Goal: Share content: Share content

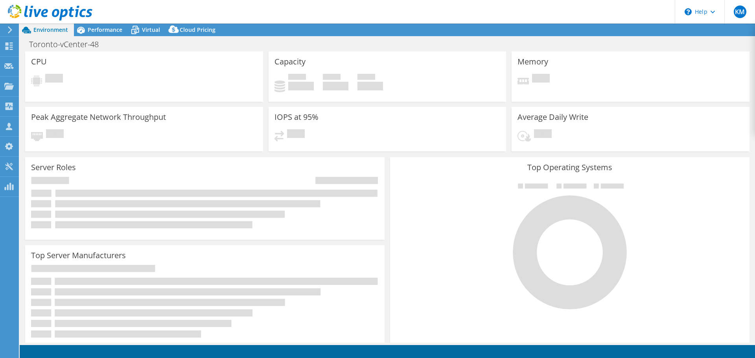
select select "USD"
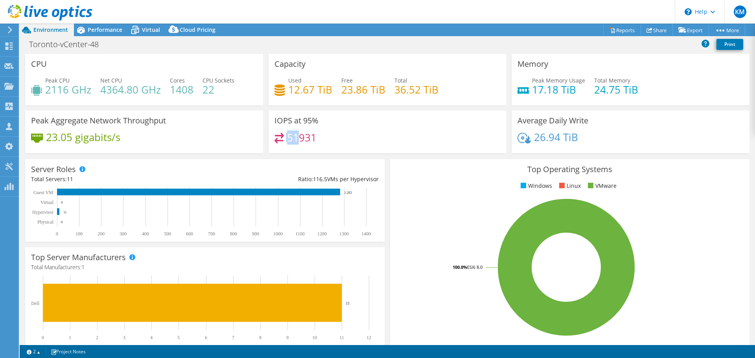
drag, startPoint x: 297, startPoint y: 140, endPoint x: 282, endPoint y: 140, distance: 14.6
click at [282, 140] on div "51931" at bounding box center [295, 137] width 42 height 9
click at [102, 32] on span "Performance" at bounding box center [105, 29] width 35 height 7
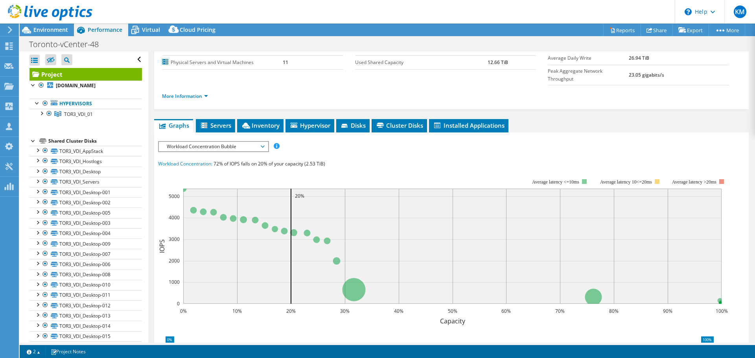
scroll to position [79, 0]
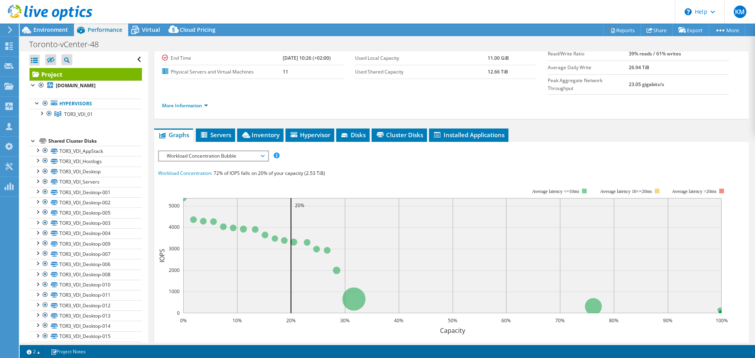
click at [242, 151] on span "Workload Concentration Bubble" at bounding box center [213, 155] width 101 height 9
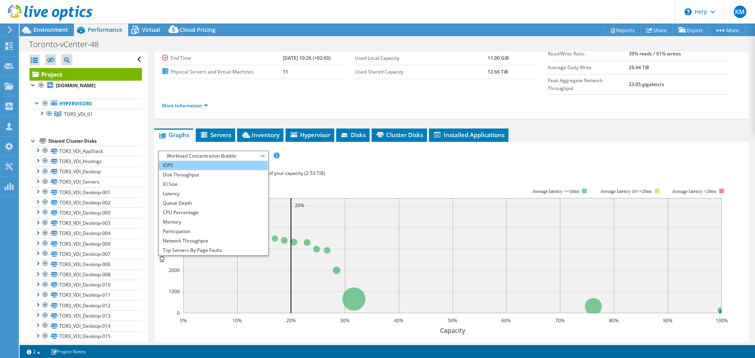
click at [223, 161] on li "IOPS" at bounding box center [213, 165] width 109 height 9
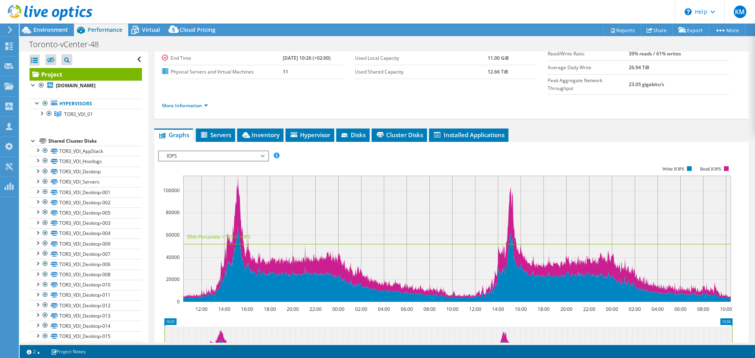
scroll to position [0, 0]
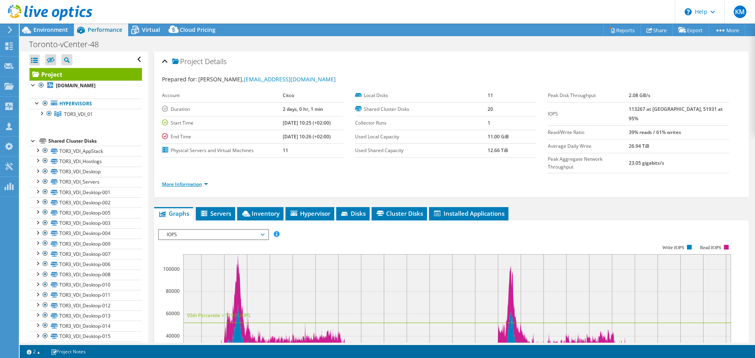
click at [192, 181] on link "More Information" at bounding box center [185, 184] width 46 height 7
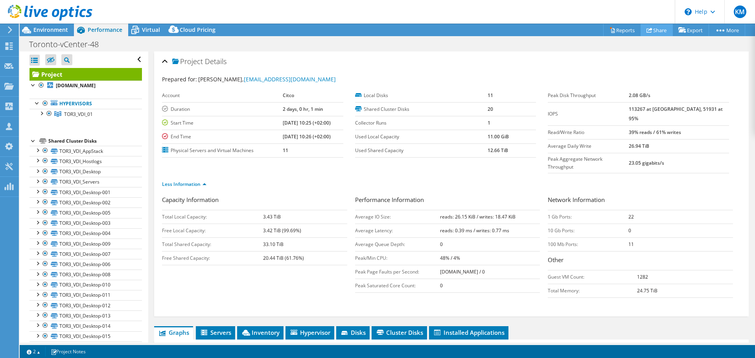
click at [653, 29] on link "Share" at bounding box center [656, 30] width 32 height 12
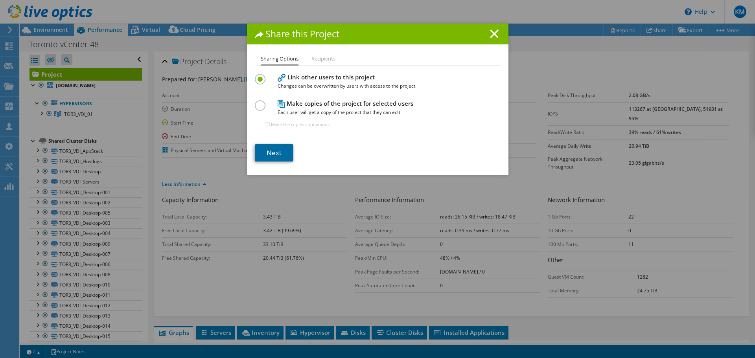
click at [274, 151] on link "Next" at bounding box center [274, 152] width 39 height 17
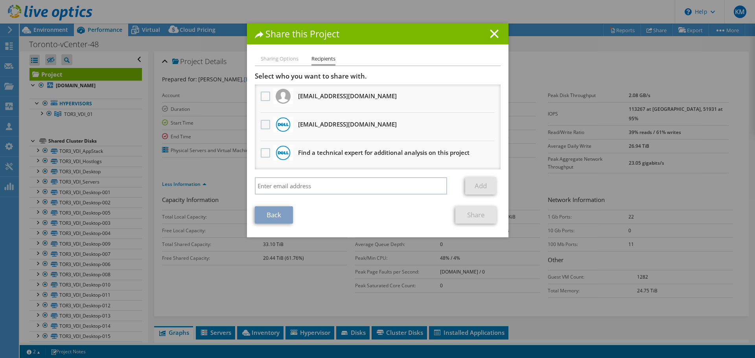
click at [261, 125] on label at bounding box center [266, 124] width 11 height 9
click at [0, 0] on input "checkbox" at bounding box center [0, 0] width 0 height 0
click at [467, 217] on link "Share" at bounding box center [475, 214] width 41 height 17
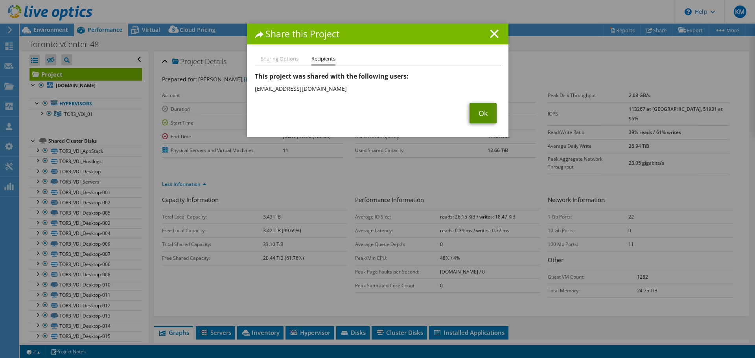
click at [478, 114] on link "Ok" at bounding box center [482, 113] width 27 height 20
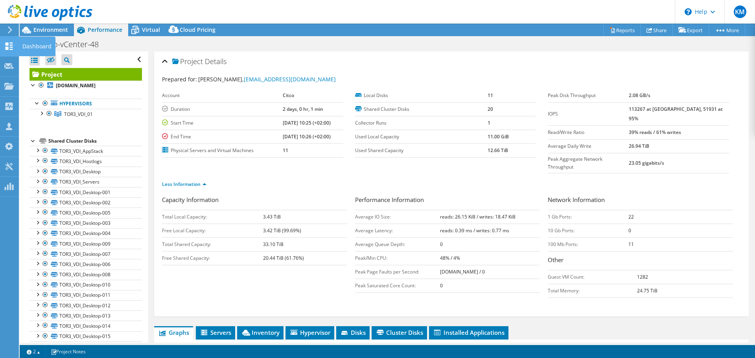
click at [13, 44] on icon at bounding box center [8, 45] width 9 height 7
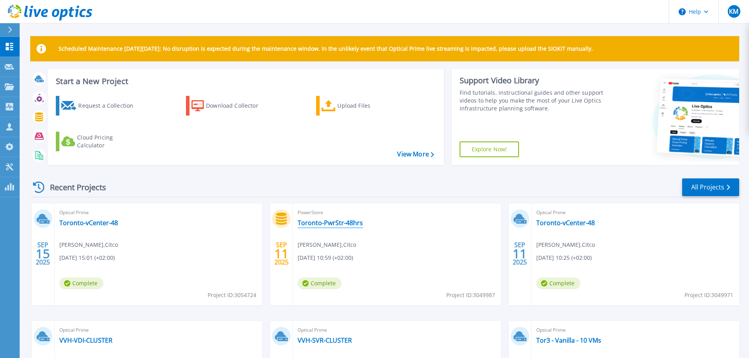
click at [345, 223] on link "Toronto-PwrStr-48hrs" at bounding box center [330, 223] width 65 height 8
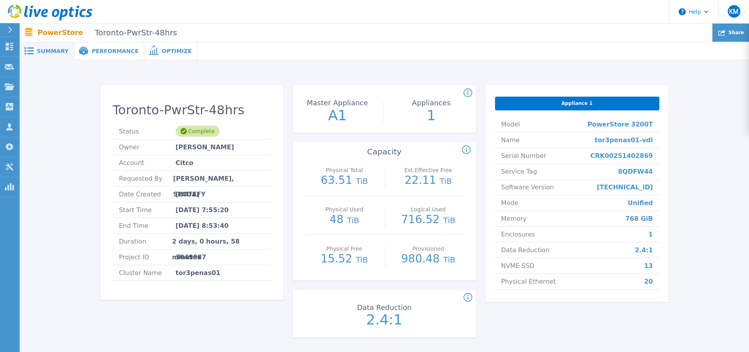
click at [721, 28] on div "Share" at bounding box center [730, 33] width 37 height 18
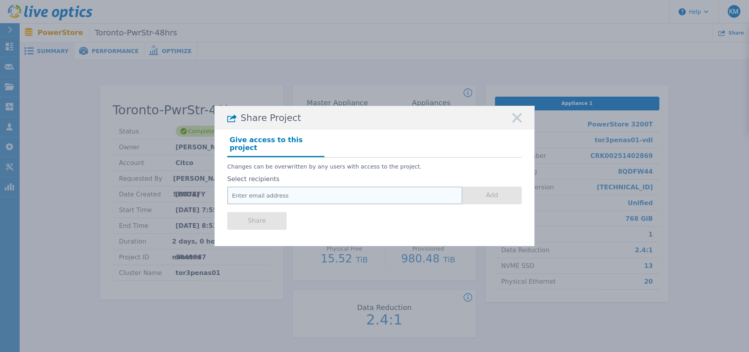
click at [281, 187] on input "email" at bounding box center [344, 196] width 235 height 18
paste input "hunter.hay@dell.com"
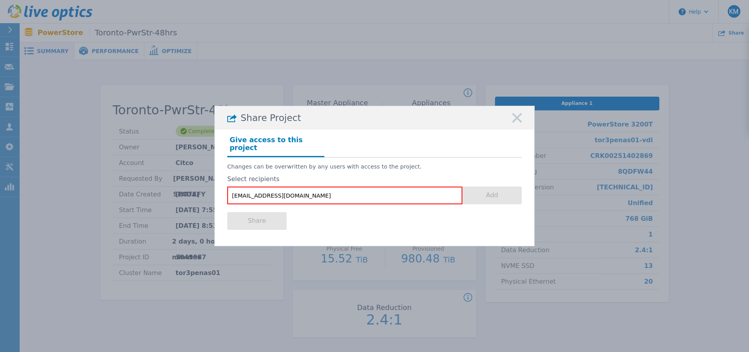
click at [429, 220] on div "Share" at bounding box center [374, 219] width 294 height 31
click at [394, 192] on input "hunter.hay@dell.com" at bounding box center [344, 196] width 235 height 18
click at [310, 196] on input "hunter.hay@dell.com" at bounding box center [344, 196] width 235 height 18
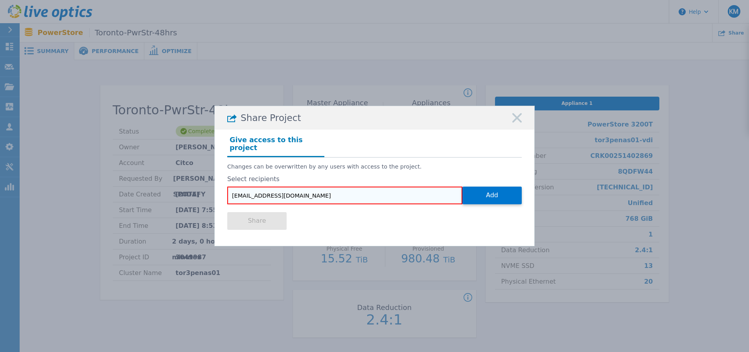
type input "hunter.hay@dell.com"
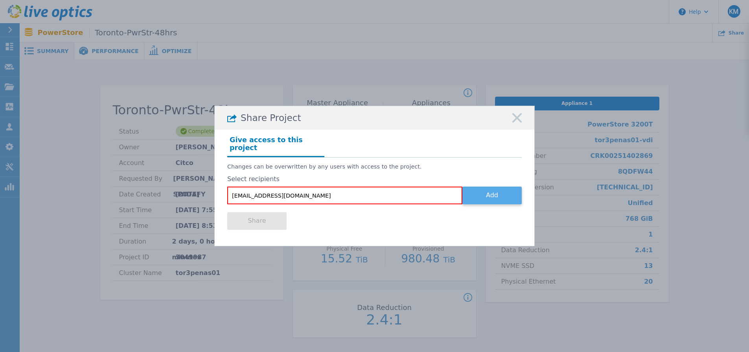
click at [491, 189] on button "Add" at bounding box center [491, 196] width 59 height 18
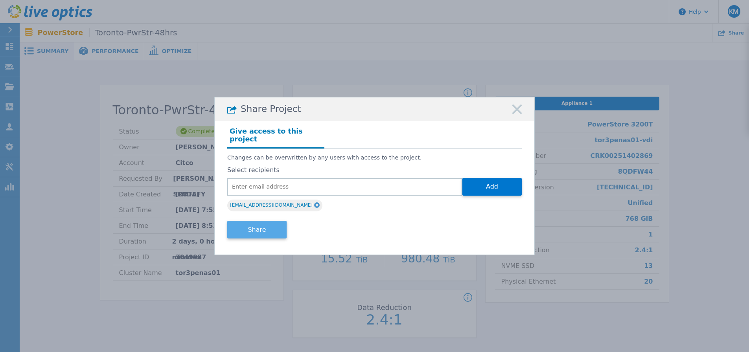
click at [248, 230] on button "Share" at bounding box center [256, 230] width 59 height 18
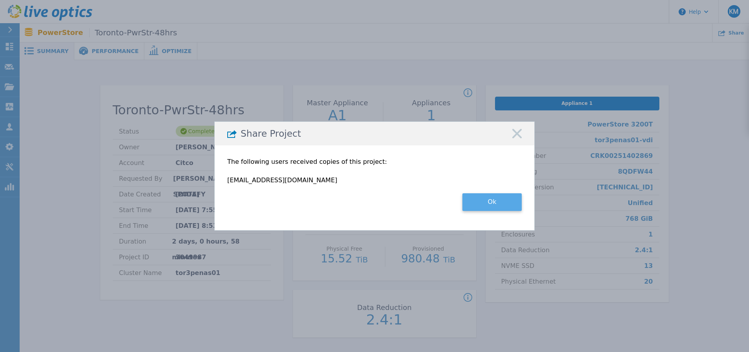
click at [477, 208] on button "Ok" at bounding box center [491, 202] width 59 height 18
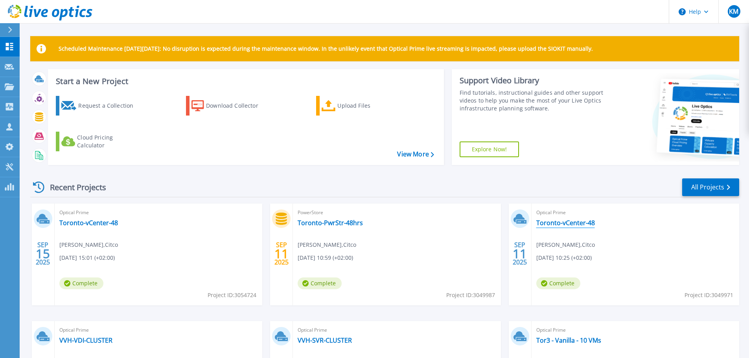
click at [559, 222] on link "Toronto-vCenter-48" at bounding box center [565, 223] width 59 height 8
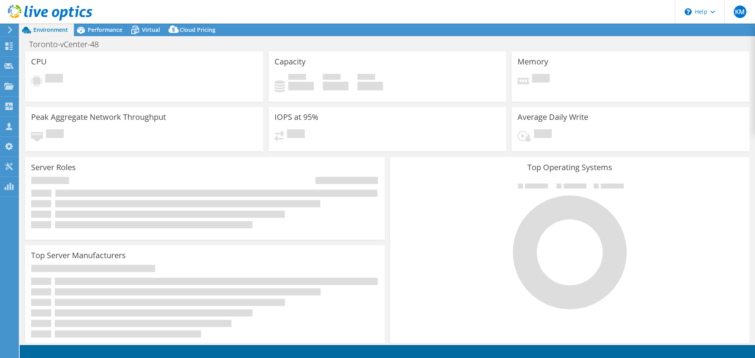
select select "USD"
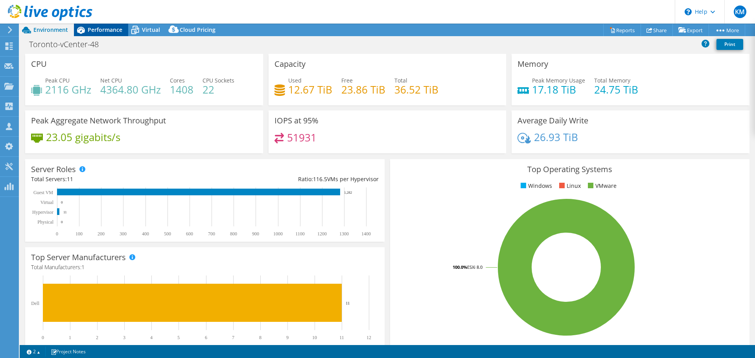
click at [108, 33] on span "Performance" at bounding box center [105, 29] width 35 height 7
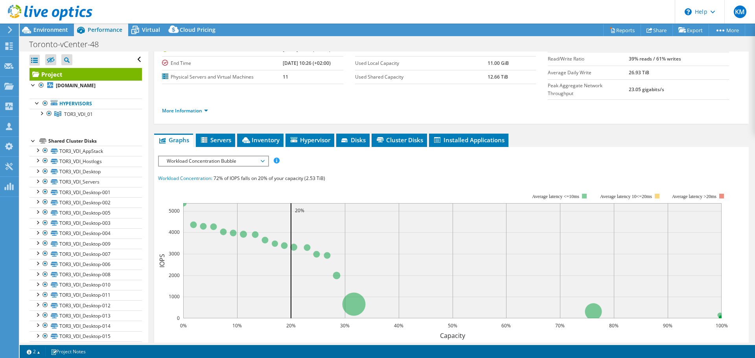
scroll to position [79, 0]
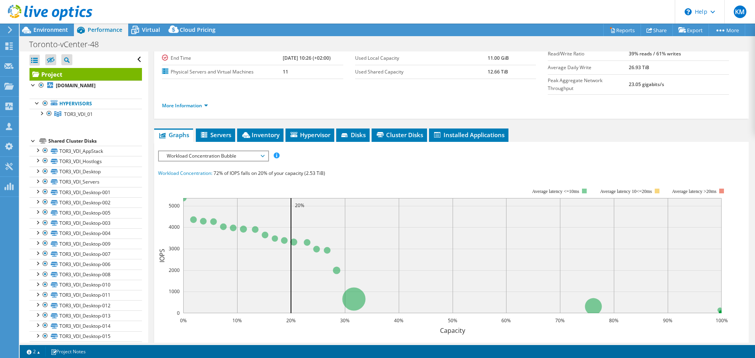
click at [211, 151] on span "Workload Concentration Bubble" at bounding box center [213, 155] width 101 height 9
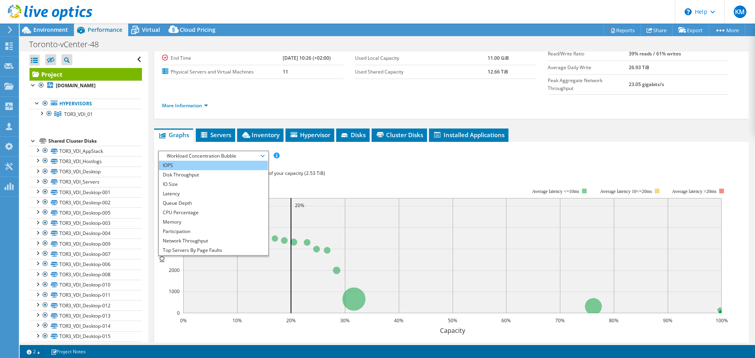
click at [205, 161] on li "IOPS" at bounding box center [213, 165] width 109 height 9
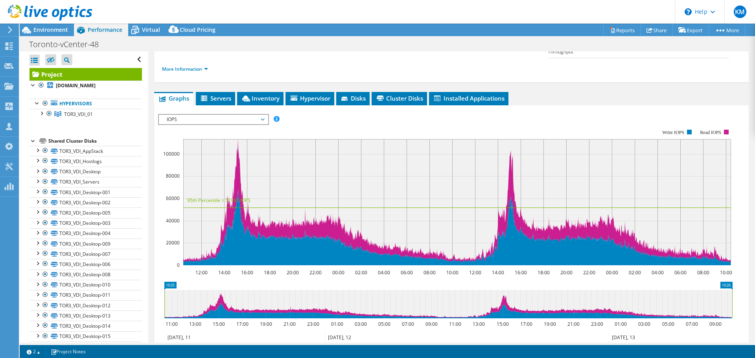
scroll to position [118, 0]
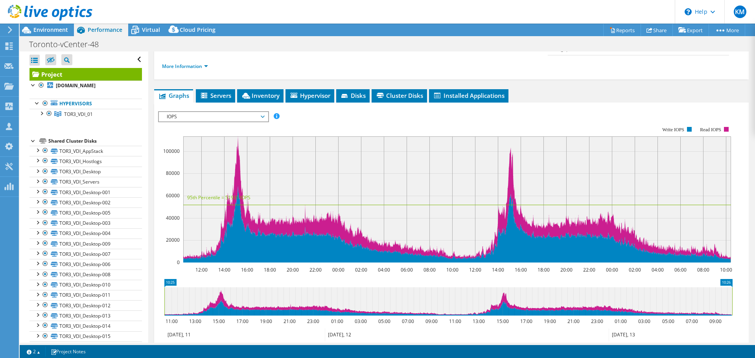
click at [239, 112] on span "IOPS" at bounding box center [213, 116] width 101 height 9
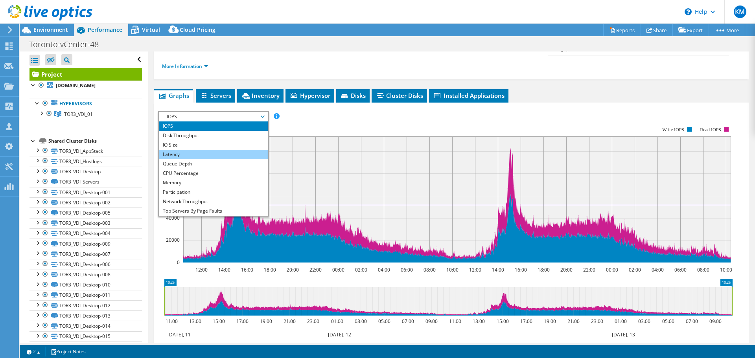
click at [236, 150] on li "Latency" at bounding box center [213, 154] width 109 height 9
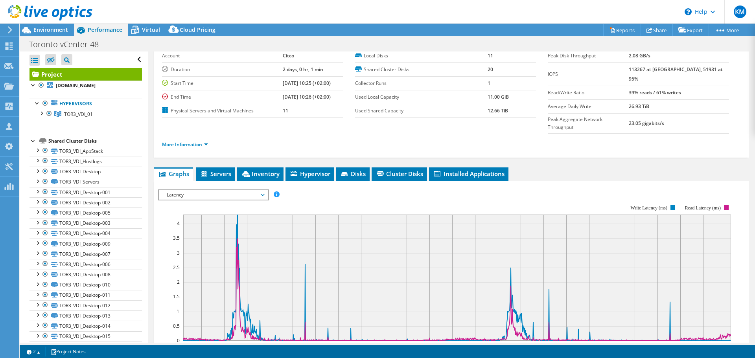
scroll to position [0, 0]
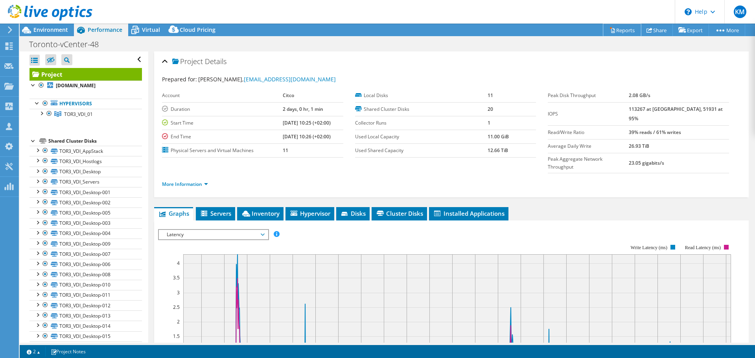
click at [620, 31] on link "Reports" at bounding box center [622, 30] width 38 height 12
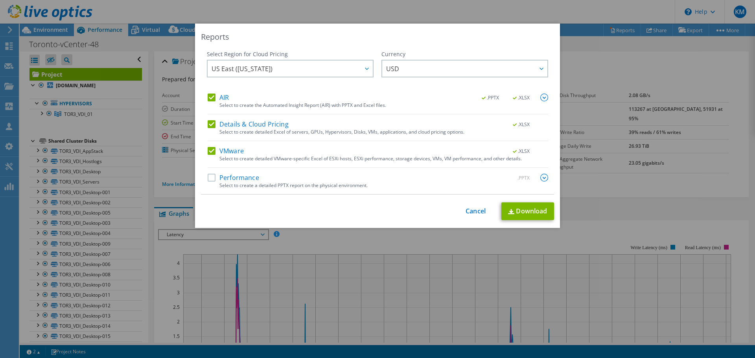
click at [208, 125] on label "Details & Cloud Pricing" at bounding box center [248, 124] width 81 height 8
click at [0, 0] on input "Details & Cloud Pricing" at bounding box center [0, 0] width 0 height 0
click at [211, 98] on label "AIR" at bounding box center [218, 98] width 21 height 8
click at [0, 0] on input "AIR" at bounding box center [0, 0] width 0 height 0
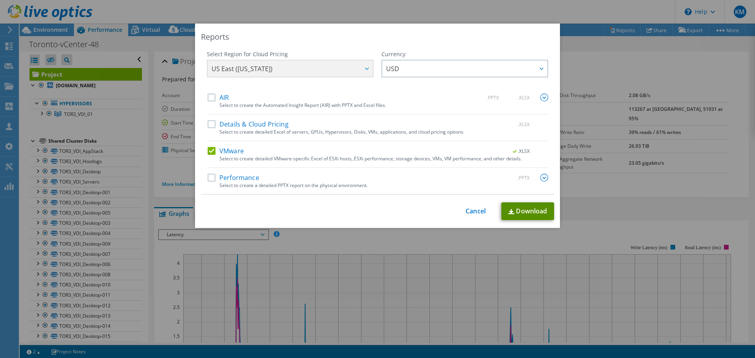
click at [528, 212] on link "Download" at bounding box center [527, 211] width 53 height 18
drag, startPoint x: 469, startPoint y: 209, endPoint x: 476, endPoint y: 209, distance: 7.1
click at [469, 209] on link "Cancel" at bounding box center [475, 211] width 20 height 7
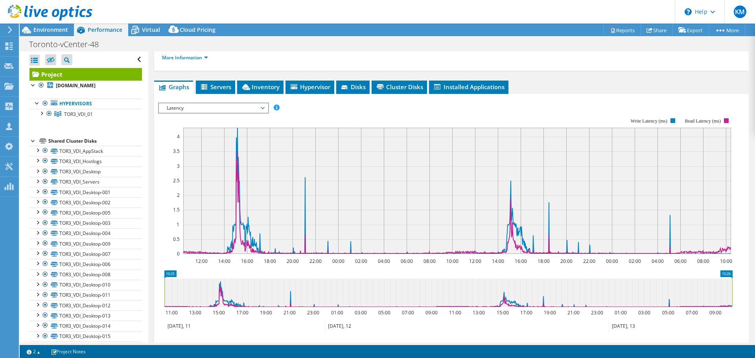
scroll to position [118, 0]
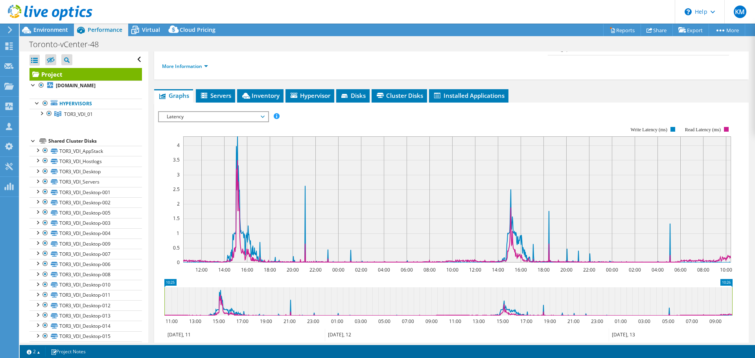
click at [184, 112] on span "Latency" at bounding box center [213, 116] width 101 height 9
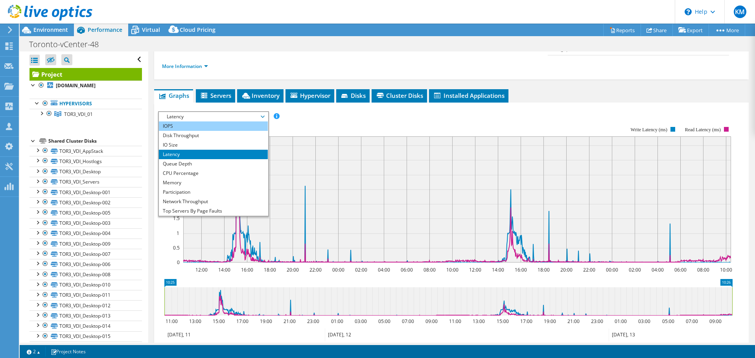
click at [186, 121] on li "IOPS" at bounding box center [213, 125] width 109 height 9
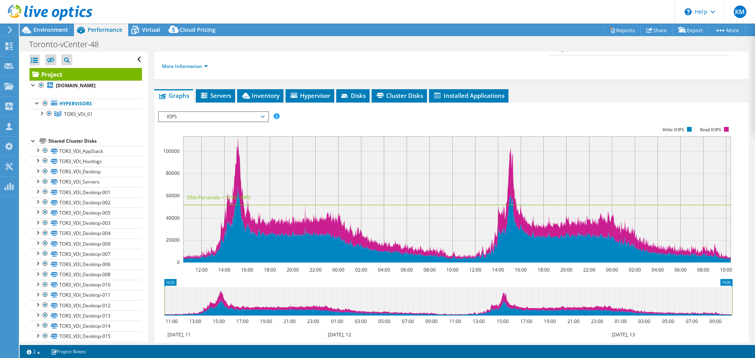
drag, startPoint x: 261, startPoint y: 98, endPoint x: 255, endPoint y: 99, distance: 5.9
click at [261, 112] on span "IOPS" at bounding box center [213, 116] width 101 height 9
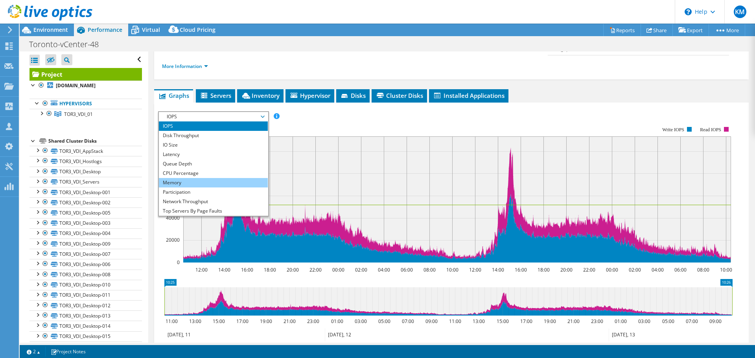
click at [204, 178] on li "Memory" at bounding box center [213, 182] width 109 height 9
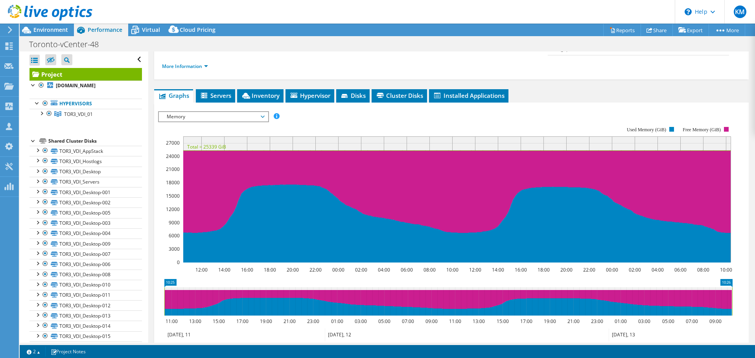
click at [226, 112] on span "Memory" at bounding box center [213, 116] width 101 height 9
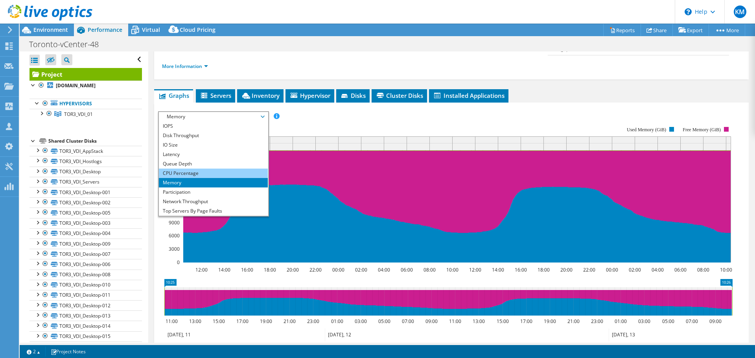
click at [210, 169] on li "CPU Percentage" at bounding box center [213, 173] width 109 height 9
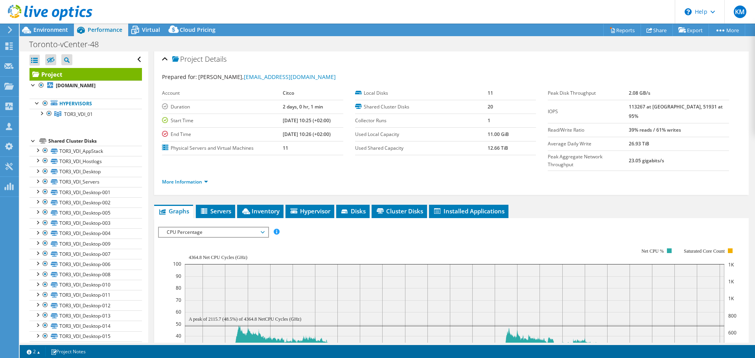
scroll to position [0, 0]
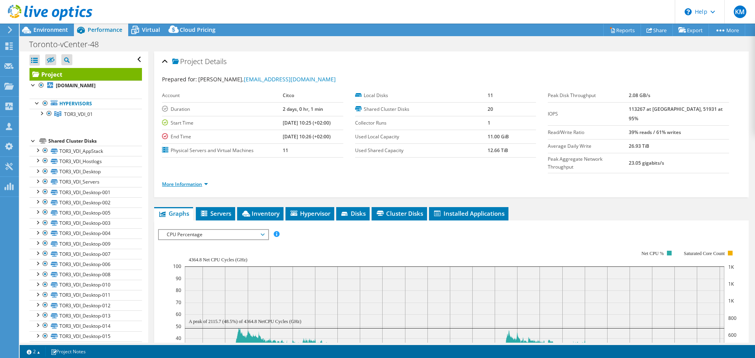
click at [197, 181] on link "More Information" at bounding box center [185, 184] width 46 height 7
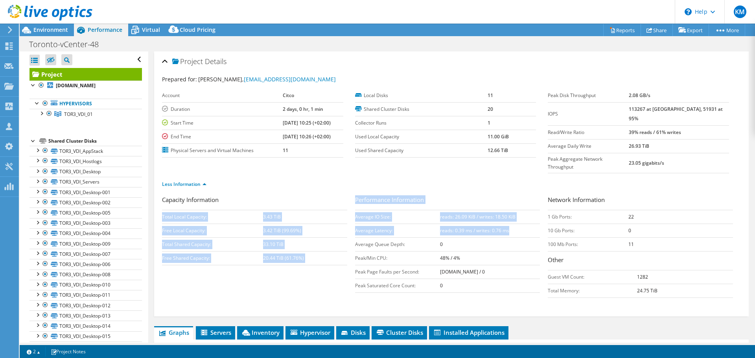
drag, startPoint x: 352, startPoint y: 200, endPoint x: 511, endPoint y: 215, distance: 159.9
click at [511, 215] on div "Capacity Information Total Local Capacity: 3.43 TiB Free Local Capacity: 3.42 T…" at bounding box center [451, 248] width 579 height 107
copy div "Total Local Capacity: 3.43 TiB Free Local Capacity: 3.42 TiB (99.69%) Total Sha…"
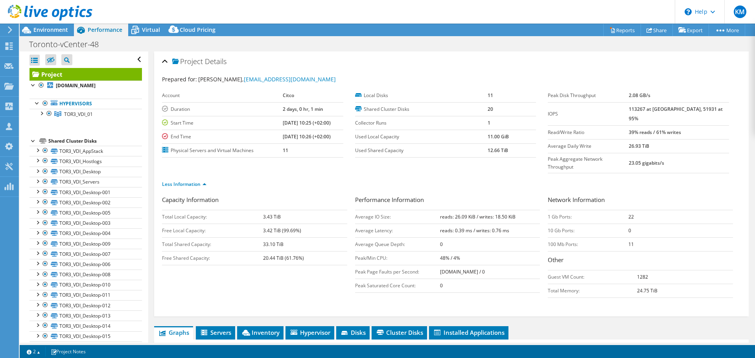
drag, startPoint x: 597, startPoint y: 129, endPoint x: 590, endPoint y: 129, distance: 6.7
click at [597, 129] on td "Read/Write Ratio" at bounding box center [588, 132] width 81 height 14
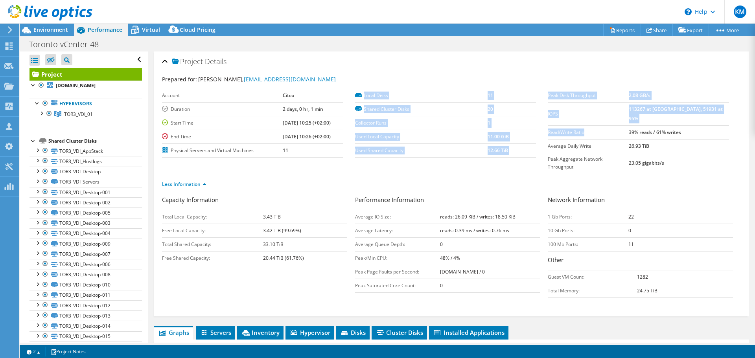
drag, startPoint x: 543, startPoint y: 123, endPoint x: 633, endPoint y: 123, distance: 89.2
click at [633, 123] on section "Prepared for: Joe Nolan, JoNolan@citco.com Account Citco Duration 2 days, 0 hr,…" at bounding box center [451, 135] width 579 height 120
click at [629, 129] on label "Read/Write Ratio" at bounding box center [588, 133] width 81 height 8
drag, startPoint x: 543, startPoint y: 94, endPoint x: 699, endPoint y: 126, distance: 159.3
click at [699, 126] on section "Prepared for: Joe Nolan, JoNolan@citco.com Account Citco Duration 2 days, 0 hr,…" at bounding box center [451, 135] width 579 height 120
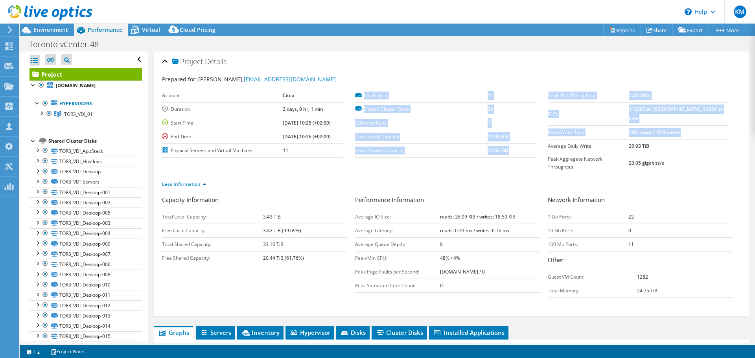
copy section "Local Disks 11 Shared Cluster Disks 20 Collector Runs 1 Used Local Capacity 11.…"
click at [10, 63] on icon at bounding box center [8, 66] width 9 height 7
click at [9, 47] on icon at bounding box center [8, 45] width 9 height 7
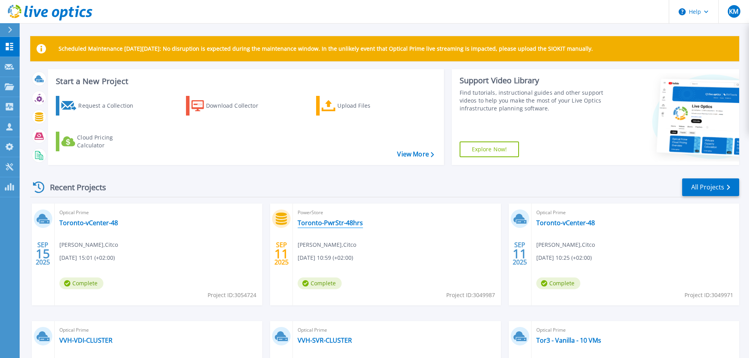
click at [340, 226] on link "Toronto-PwrStr-48hrs" at bounding box center [330, 223] width 65 height 8
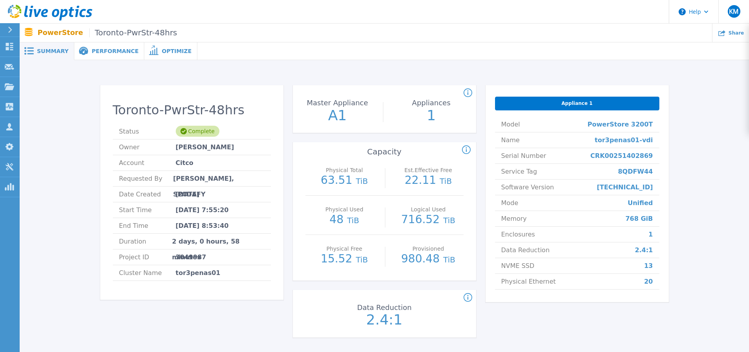
click at [112, 47] on div "Performance" at bounding box center [109, 51] width 70 height 18
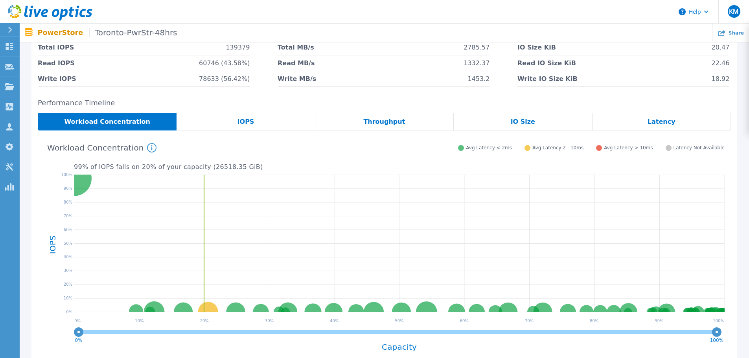
scroll to position [118, 0]
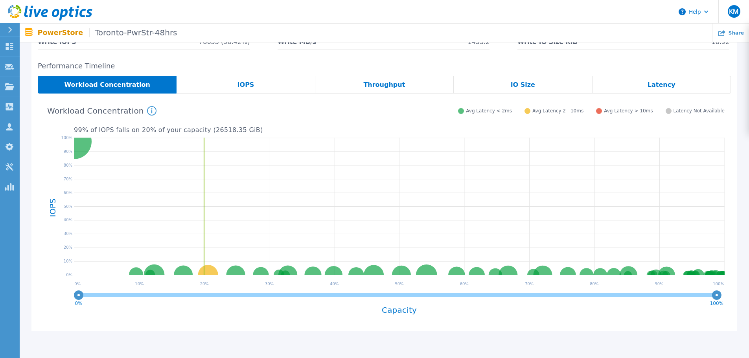
click at [247, 79] on div "IOPS" at bounding box center [246, 85] width 138 height 18
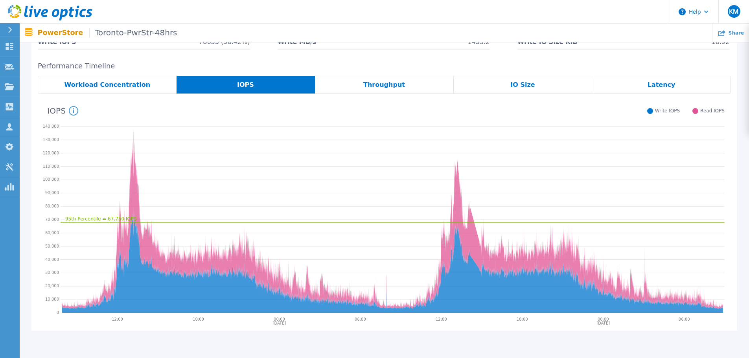
click at [100, 82] on span "Workload Concentration" at bounding box center [107, 85] width 86 height 6
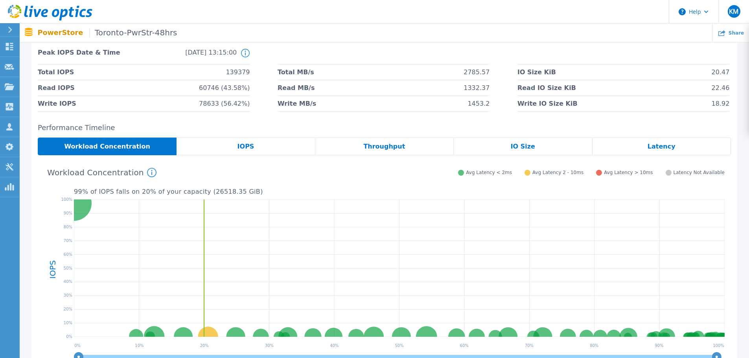
scroll to position [0, 0]
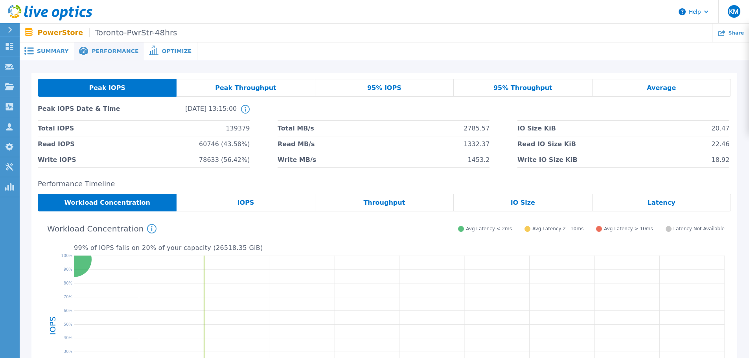
drag, startPoint x: 244, startPoint y: 206, endPoint x: 337, endPoint y: 203, distance: 93.2
click at [244, 206] on span "IOPS" at bounding box center [245, 203] width 17 height 6
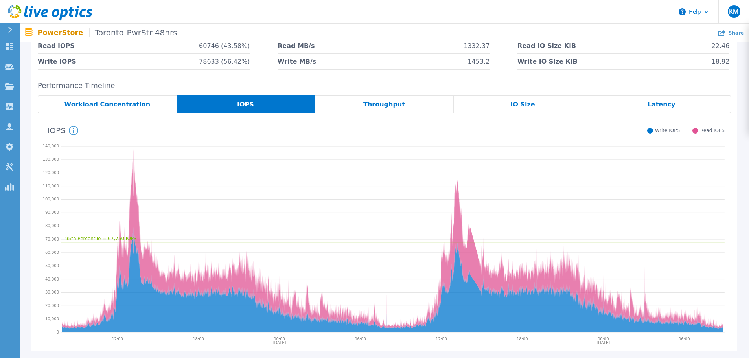
scroll to position [118, 0]
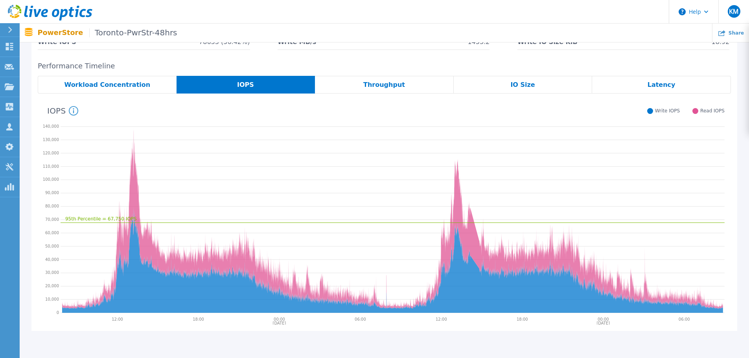
click at [662, 88] on span "Latency" at bounding box center [661, 85] width 28 height 6
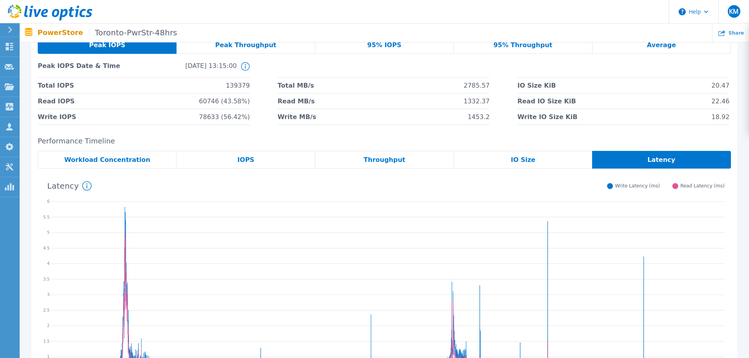
scroll to position [0, 0]
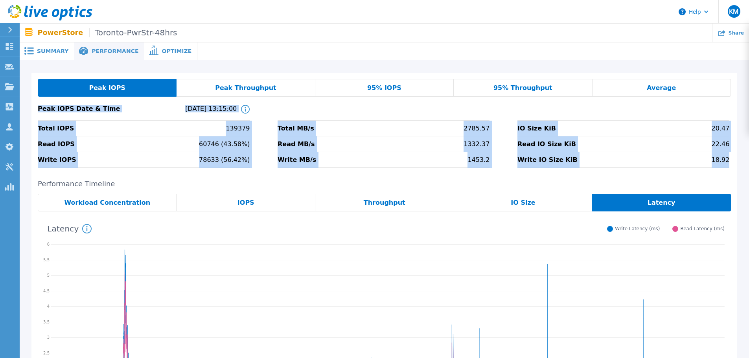
drag, startPoint x: 37, startPoint y: 109, endPoint x: 734, endPoint y: 157, distance: 699.4
click at [734, 157] on div "Peak IOPS Peak Throughput 95% IOPS 95% Throughput Average Peak IOPS Date & Time…" at bounding box center [384, 123] width 706 height 101
copy div "Peak IOPS Date & Time [DATE] 13:15:00 This shows the performance stats for when…"
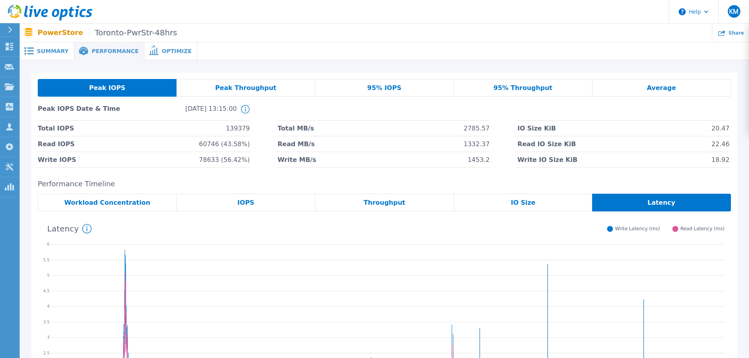
drag, startPoint x: 523, startPoint y: 200, endPoint x: 519, endPoint y: 202, distance: 4.6
click at [523, 200] on span "IO Size" at bounding box center [523, 203] width 24 height 6
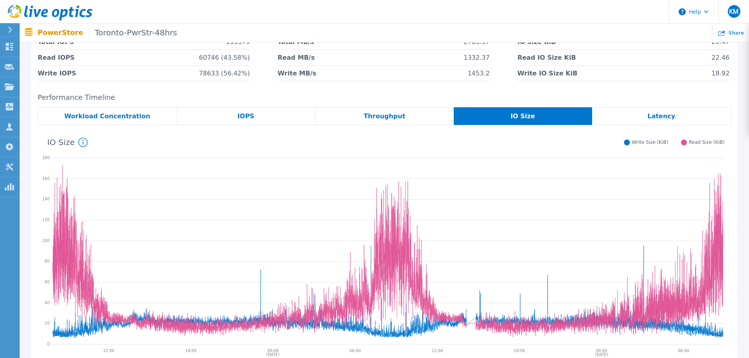
scroll to position [79, 0]
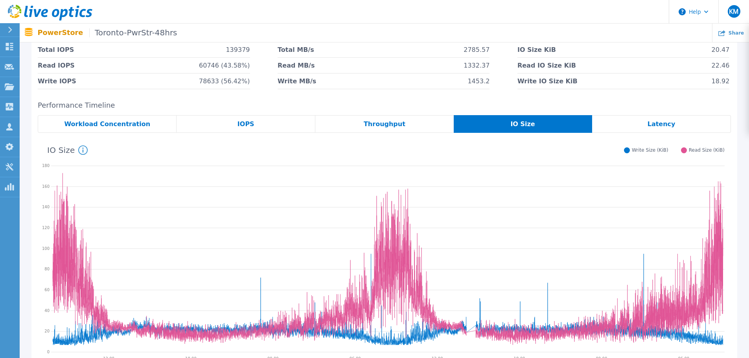
click at [391, 127] on span "Throughput" at bounding box center [385, 124] width 42 height 6
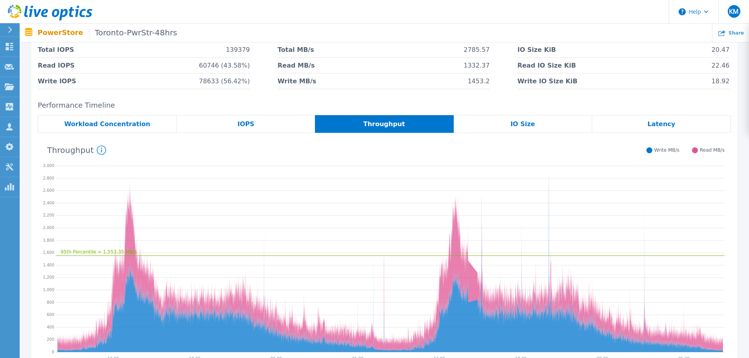
click at [252, 123] on span "IOPS" at bounding box center [245, 124] width 17 height 6
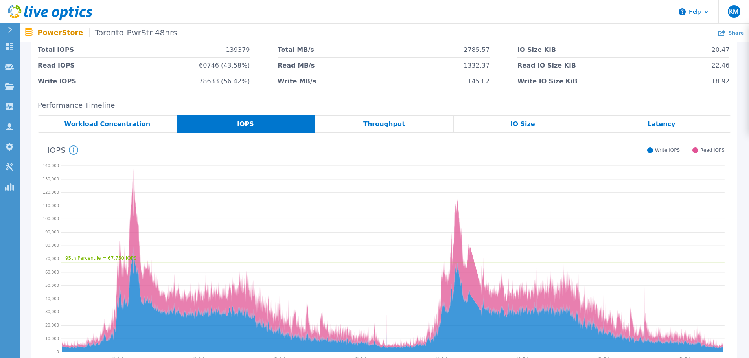
click at [118, 130] on div "Workload Concentration" at bounding box center [107, 124] width 139 height 18
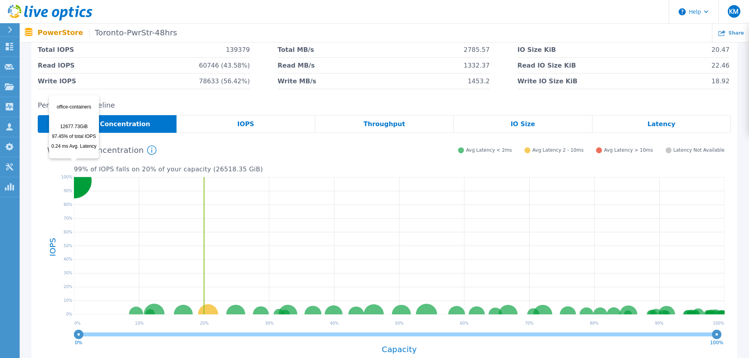
click at [88, 186] on circle at bounding box center [73, 180] width 35 height 35
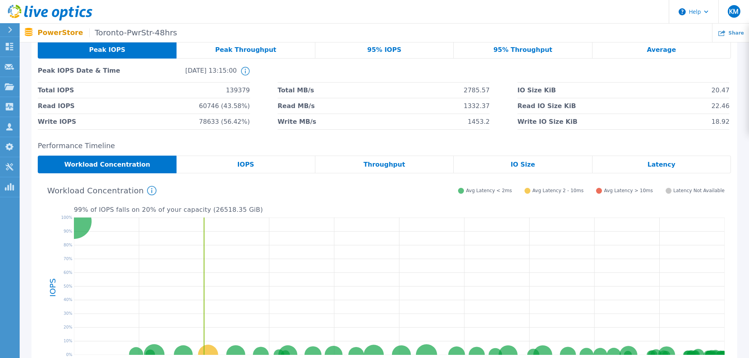
scroll to position [0, 0]
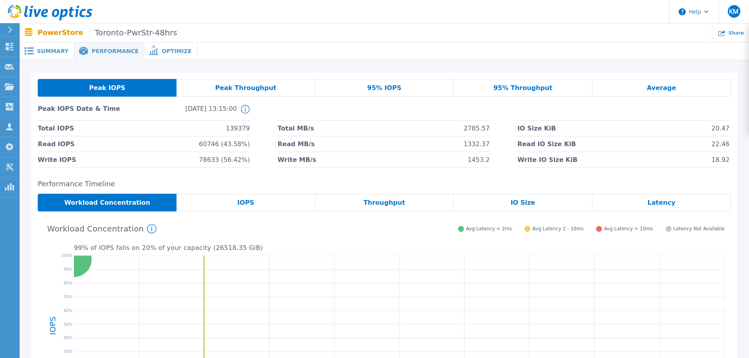
click at [197, 56] on div at bounding box center [473, 51] width 552 height 18
click at [164, 54] on span "Optimize" at bounding box center [177, 51] width 30 height 6
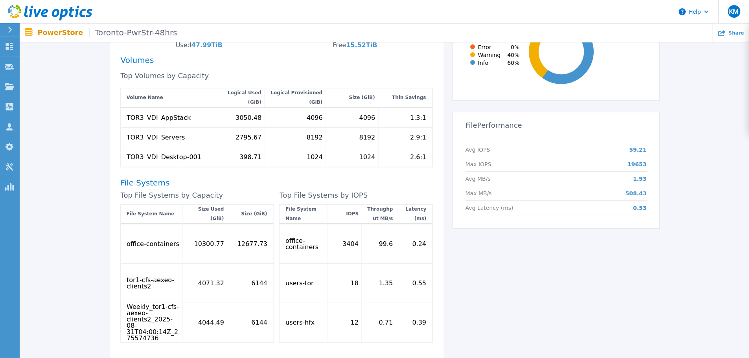
scroll to position [275, 0]
